Goal: Information Seeking & Learning: Learn about a topic

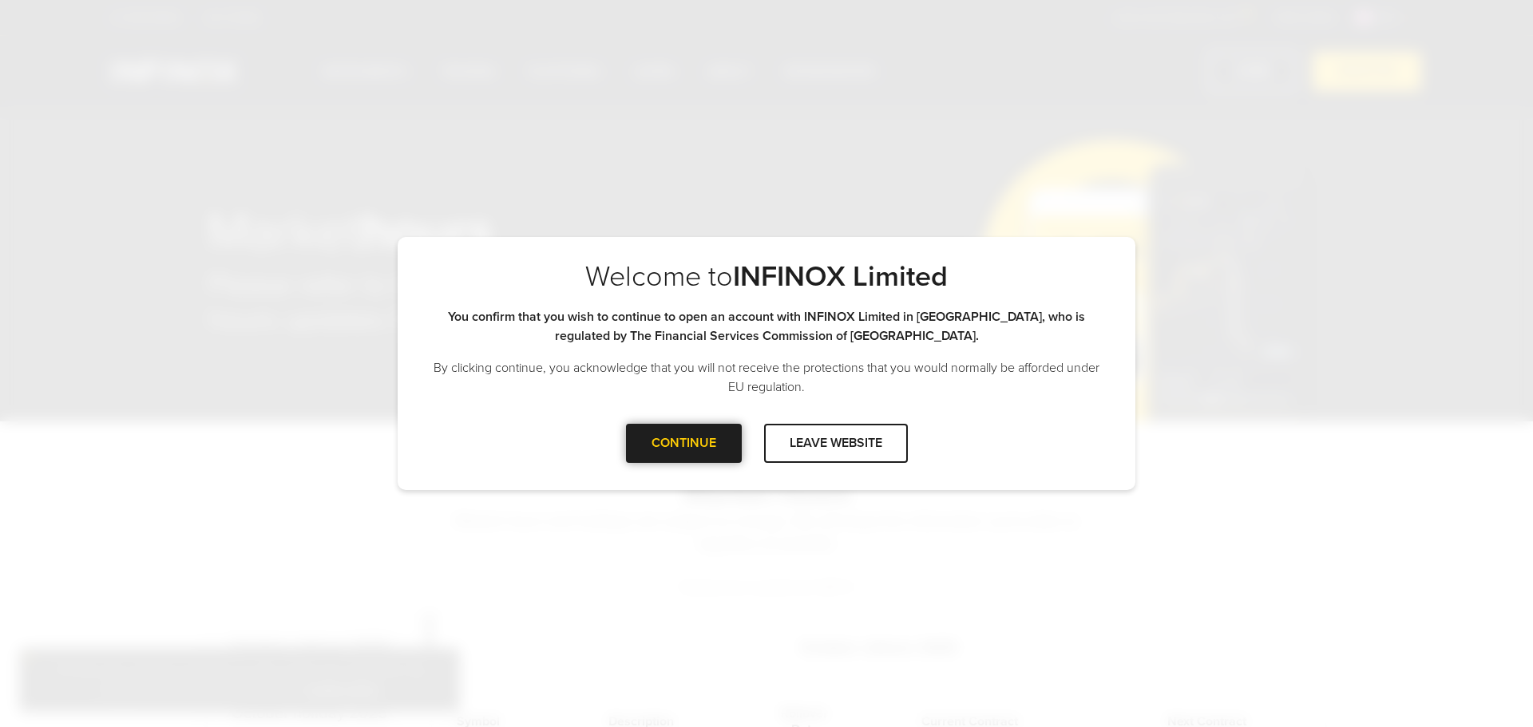
click at [684, 443] on div at bounding box center [684, 443] width 0 height 0
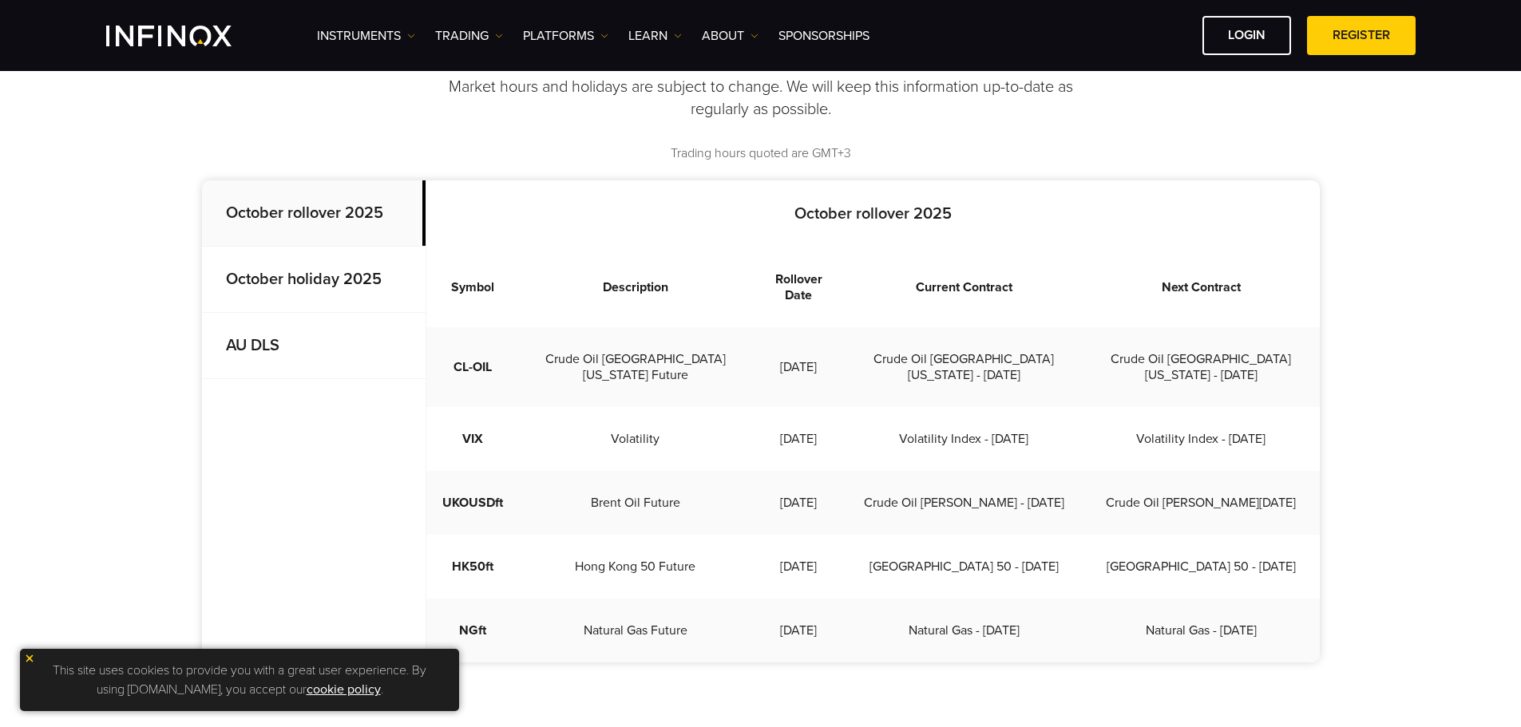
scroll to position [399, 0]
click at [314, 281] on strong "October holiday 2025" at bounding box center [304, 278] width 156 height 19
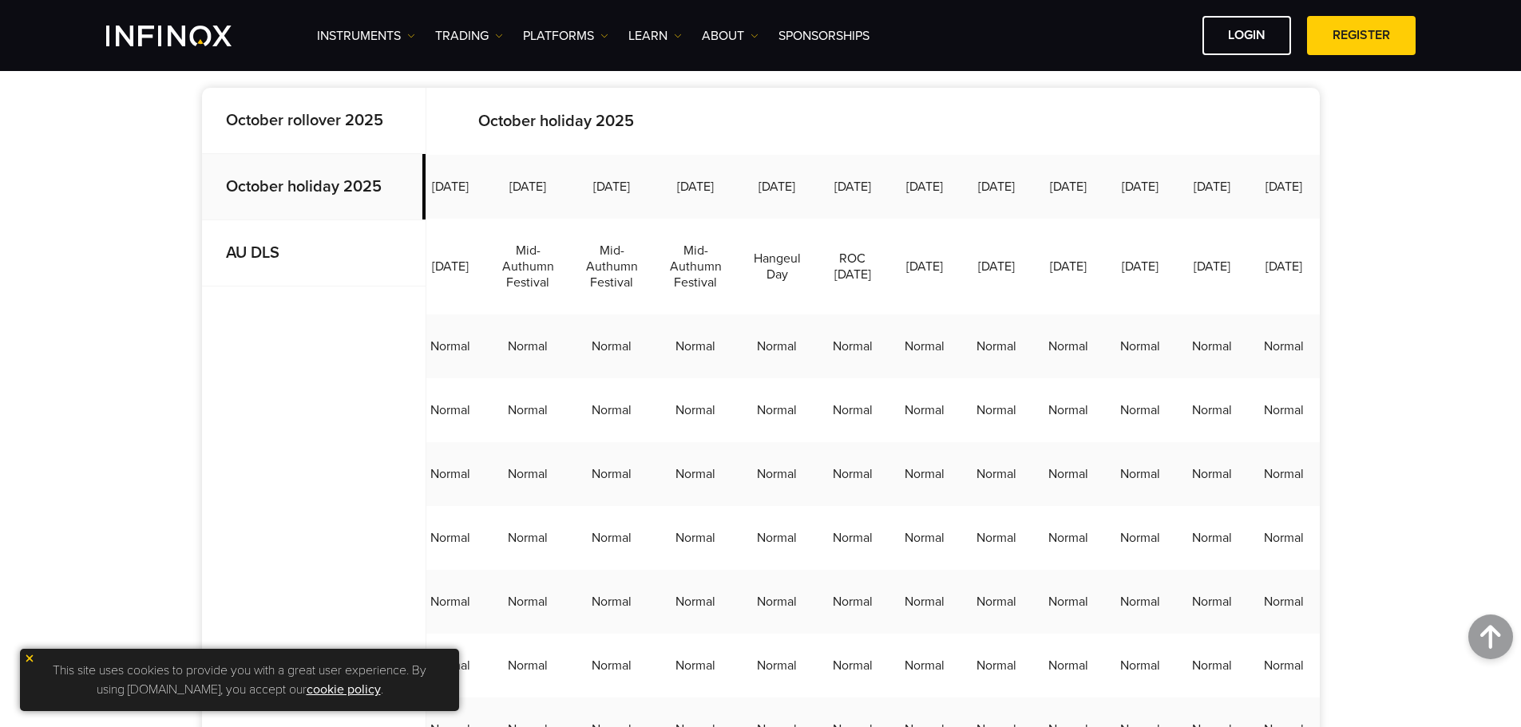
scroll to position [359, 0]
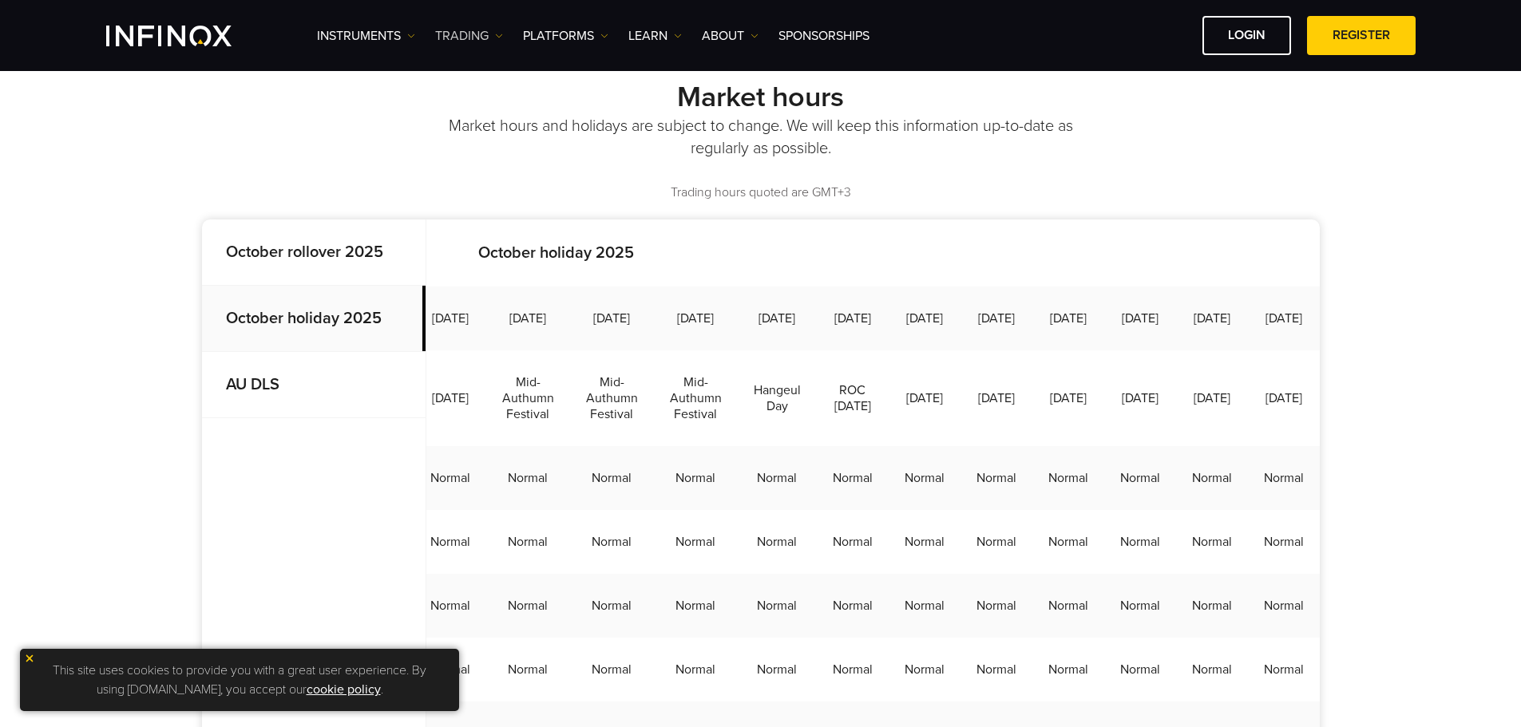
click at [464, 36] on link "TRADING" at bounding box center [469, 35] width 68 height 19
click at [482, 115] on link "Market hours" at bounding box center [502, 121] width 135 height 34
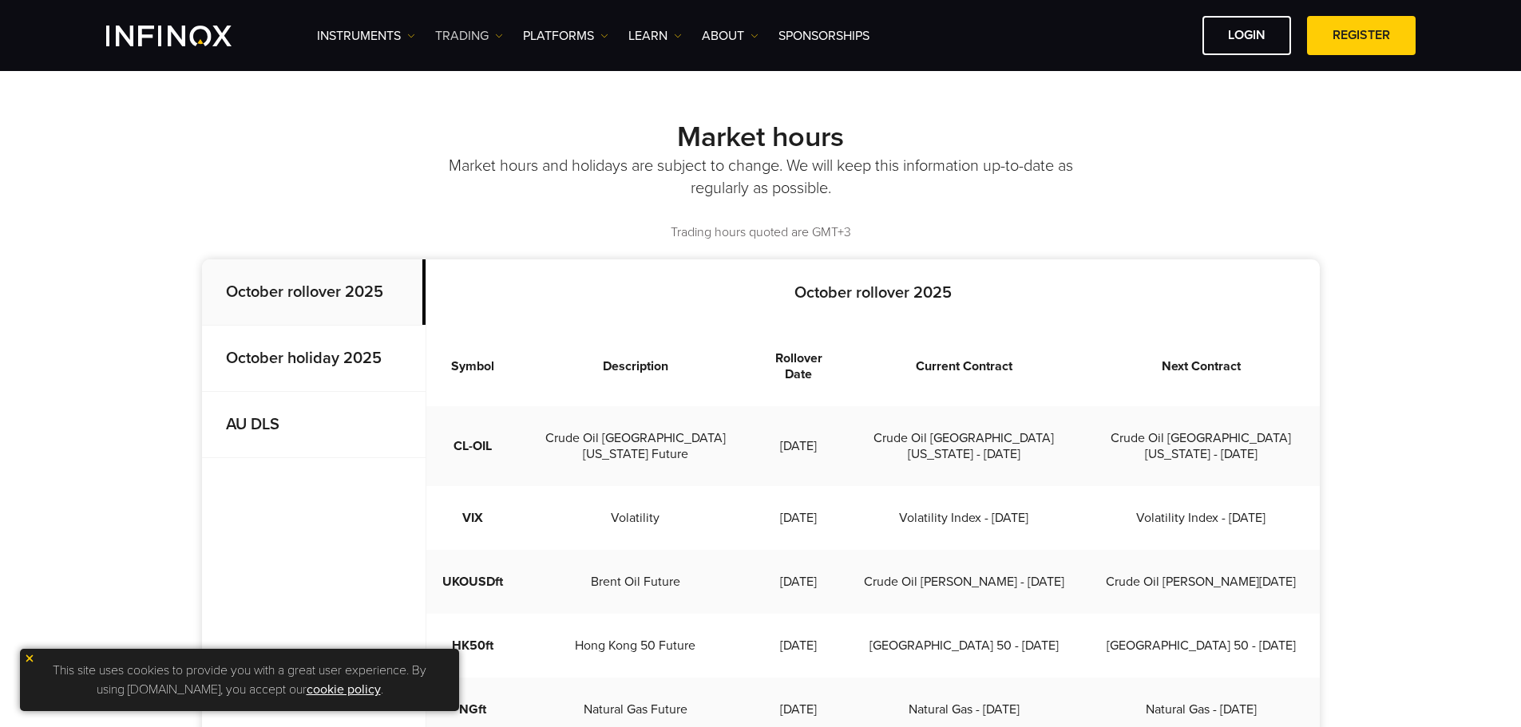
click at [470, 36] on link "TRADING" at bounding box center [469, 35] width 68 height 19
click at [382, 42] on link "Instruments" at bounding box center [366, 35] width 98 height 19
click at [492, 39] on link "TRADING" at bounding box center [469, 35] width 68 height 19
click at [554, 42] on link "PLATFORMS" at bounding box center [565, 35] width 85 height 19
click at [633, 42] on link "Learn" at bounding box center [655, 35] width 54 height 19
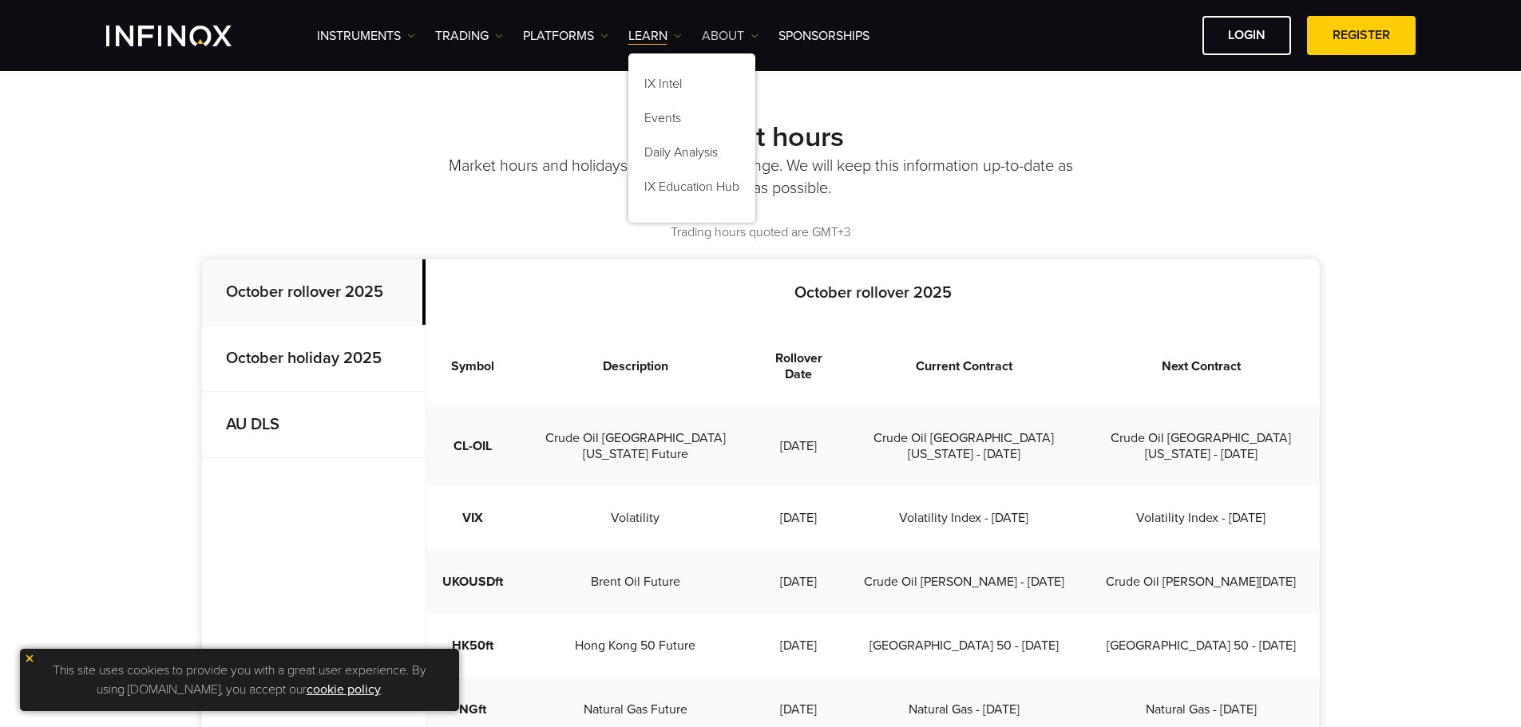
click at [724, 34] on link "ABOUT" at bounding box center [730, 35] width 57 height 19
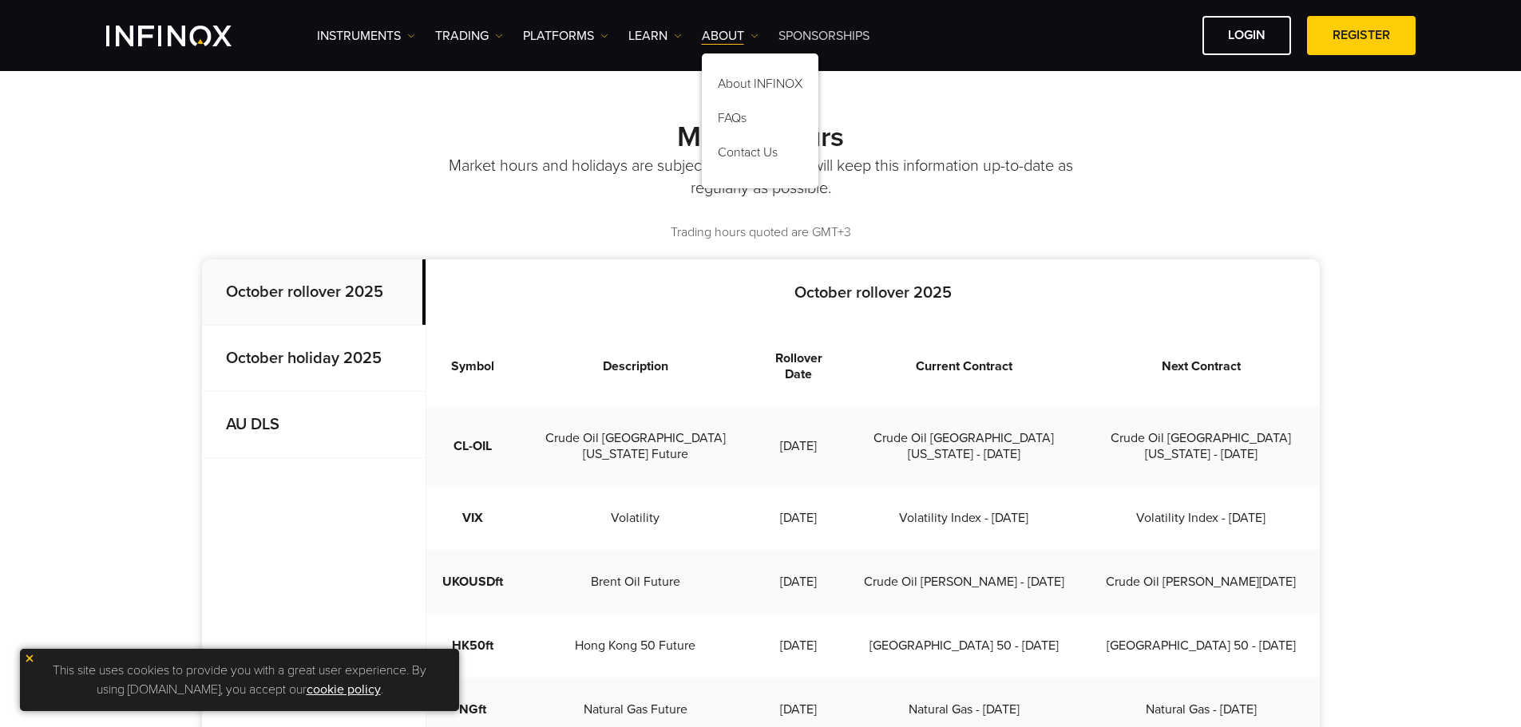
click at [808, 37] on link "SPONSORSHIPS" at bounding box center [824, 35] width 91 height 19
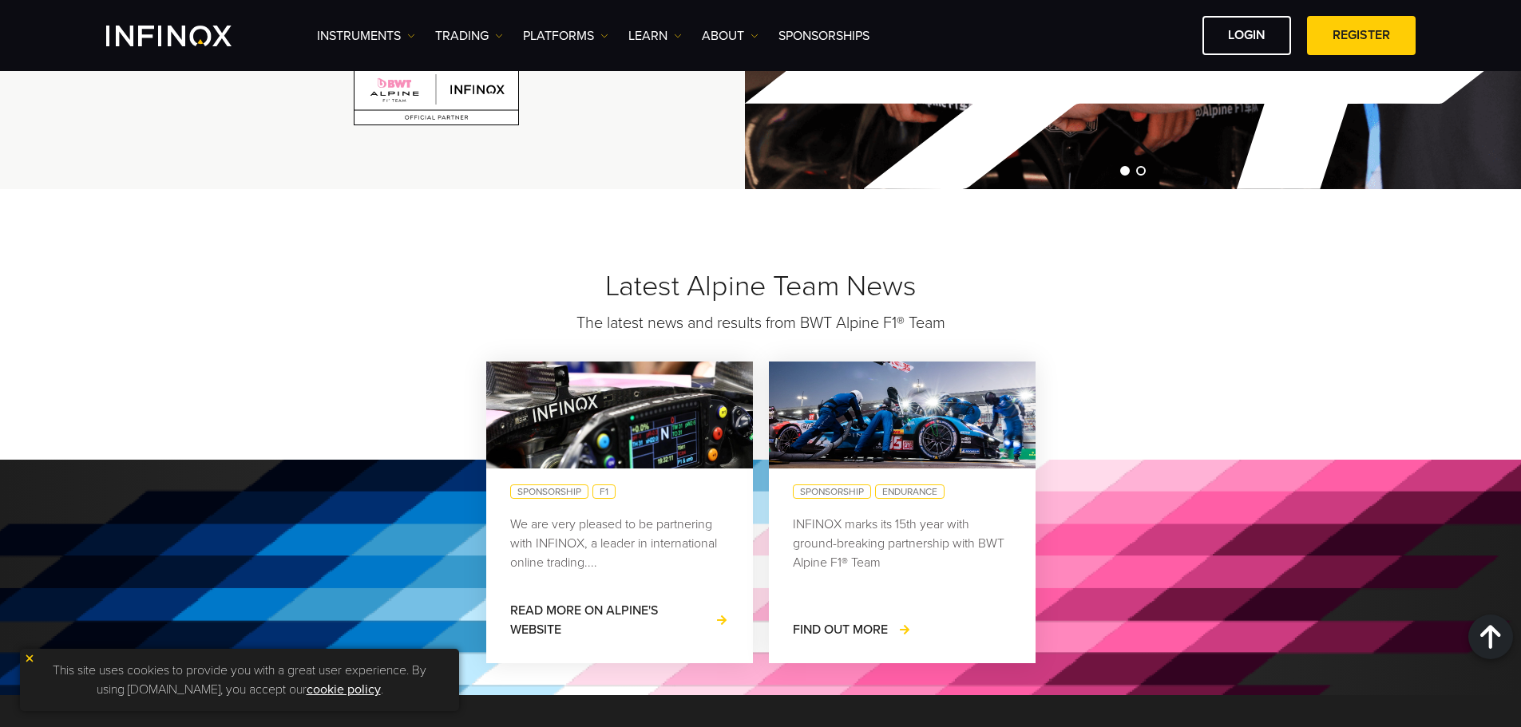
scroll to position [1437, 0]
